Goal: Register for event/course

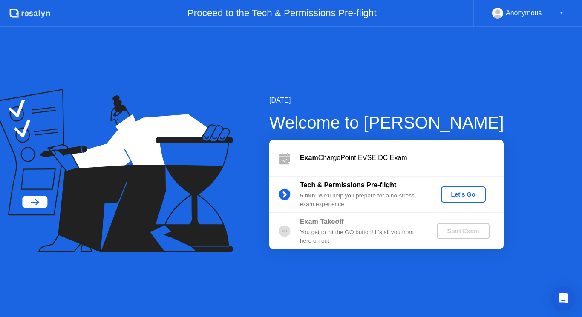
click at [454, 200] on button "Let's Go" at bounding box center [463, 195] width 45 height 16
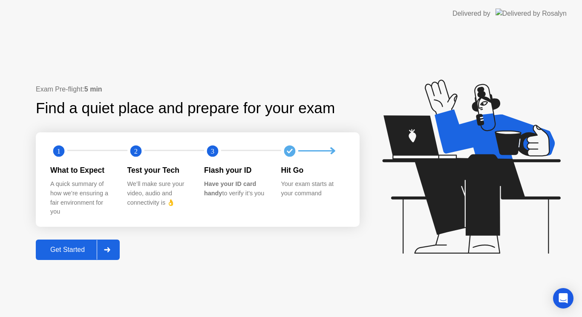
click at [262, 245] on div "Exam Pre-flight: 5 min Find a quiet place and prepare for your exam 1 2 3 What …" at bounding box center [198, 172] width 324 height 176
click at [87, 251] on div "Get Started" at bounding box center [67, 250] width 58 height 8
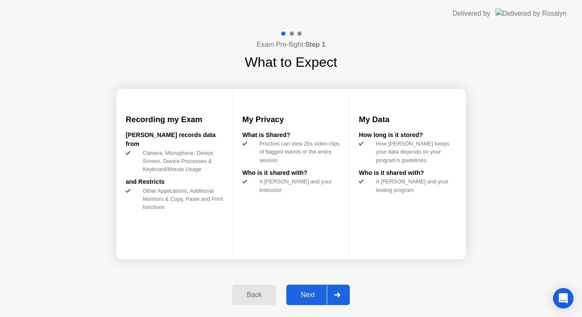
click at [314, 294] on div "Next" at bounding box center [308, 295] width 38 height 8
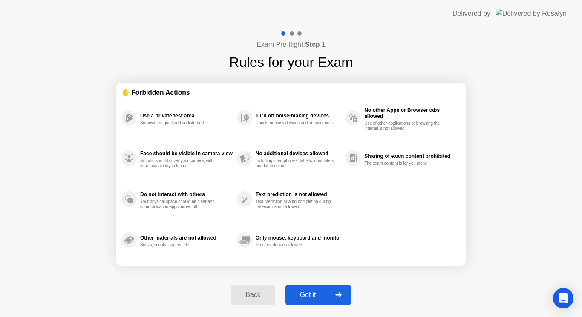
click at [309, 295] on div "Got it" at bounding box center [308, 295] width 40 height 8
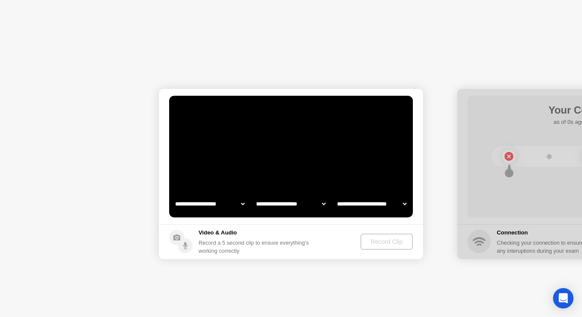
select select "**********"
select select "*******"
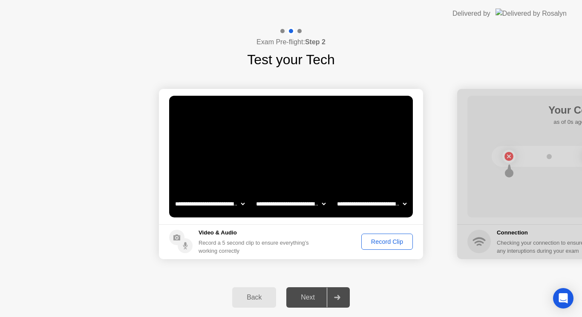
click at [401, 245] on div "Record Clip" at bounding box center [387, 242] width 46 height 7
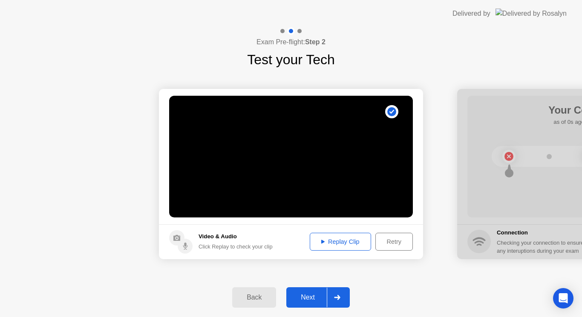
click at [355, 245] on div "Replay Clip" at bounding box center [340, 242] width 55 height 7
click at [312, 298] on div "Next" at bounding box center [308, 298] width 38 height 8
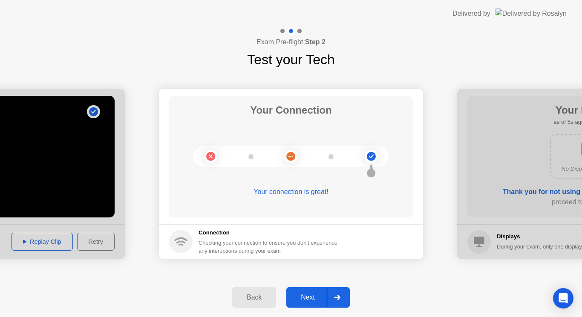
click at [314, 298] on div "Next" at bounding box center [308, 298] width 38 height 8
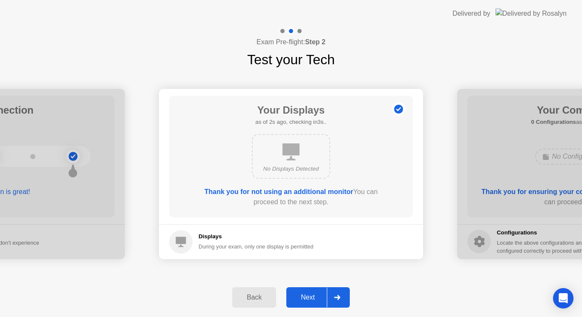
click at [314, 298] on div "Next" at bounding box center [308, 298] width 38 height 8
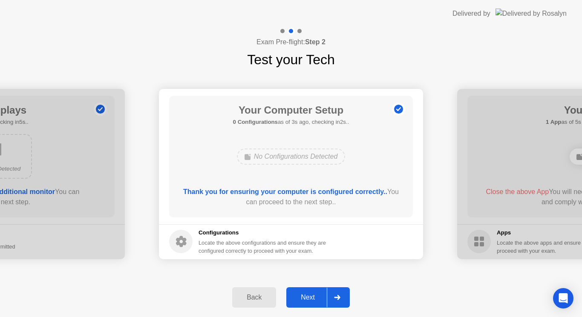
click at [311, 294] on div "Next" at bounding box center [308, 298] width 38 height 8
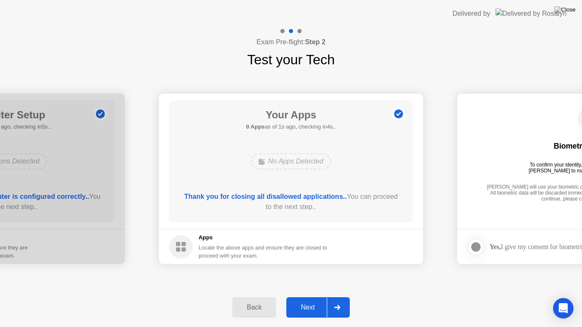
click at [311, 308] on div "Next" at bounding box center [308, 308] width 38 height 8
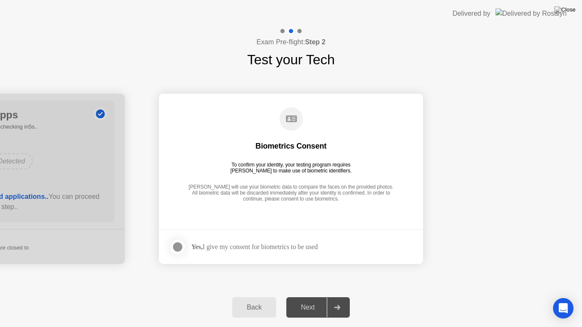
click at [179, 249] on div at bounding box center [178, 247] width 10 height 10
click at [318, 305] on div "Next" at bounding box center [308, 308] width 38 height 8
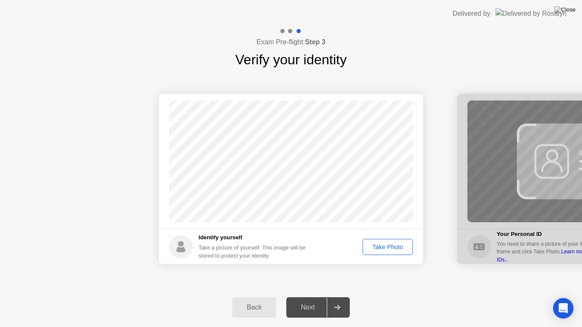
click at [400, 245] on div "Take Photo" at bounding box center [388, 247] width 44 height 7
click at [312, 308] on div "Next" at bounding box center [308, 308] width 38 height 8
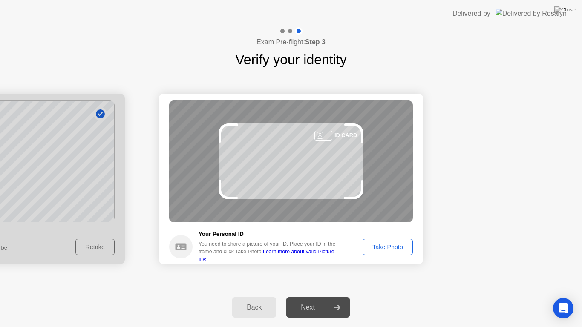
click at [392, 249] on div "Take Photo" at bounding box center [388, 247] width 44 height 7
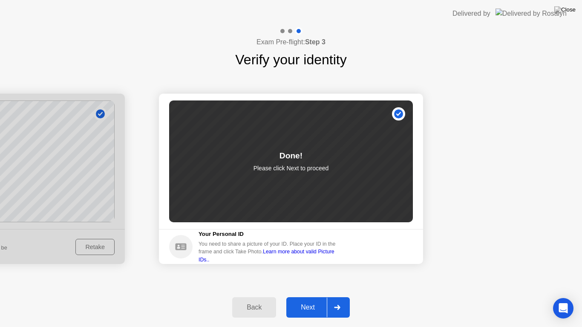
click at [303, 304] on div "Next" at bounding box center [308, 308] width 38 height 8
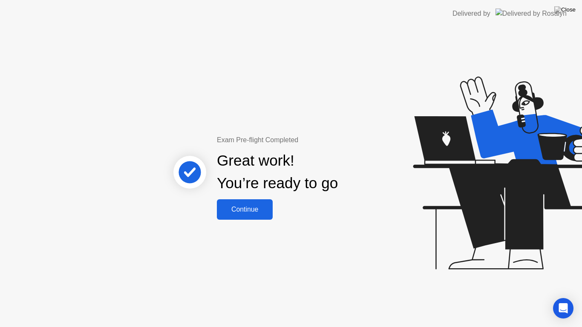
click at [259, 210] on div "Continue" at bounding box center [244, 210] width 51 height 8
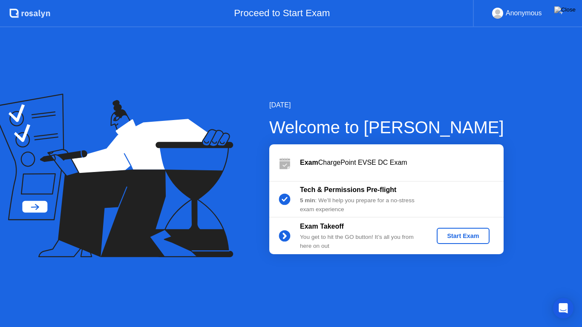
click at [457, 238] on div "Start Exam" at bounding box center [463, 236] width 46 height 7
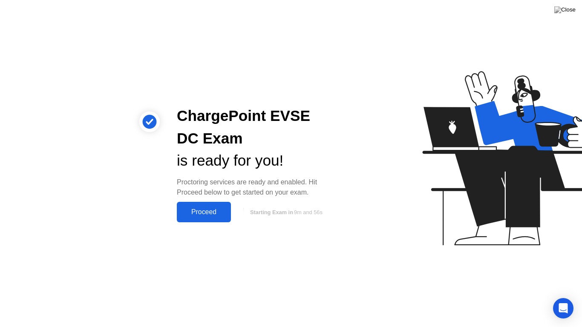
click at [208, 213] on div "Proceed" at bounding box center [203, 212] width 49 height 8
